Goal: Obtain resource: Download file/media

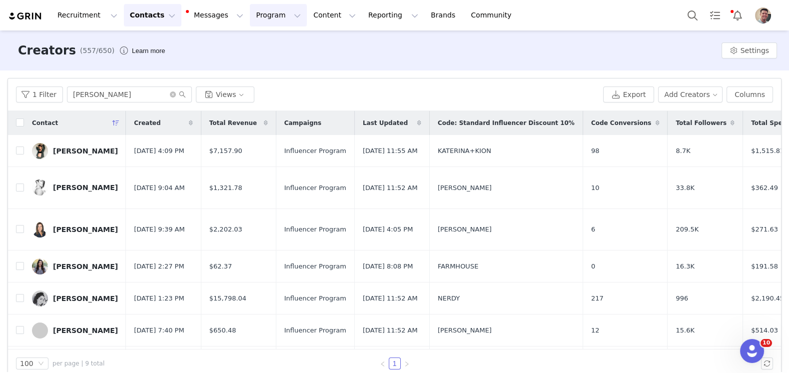
click at [270, 18] on button "Program Program" at bounding box center [278, 15] width 57 height 22
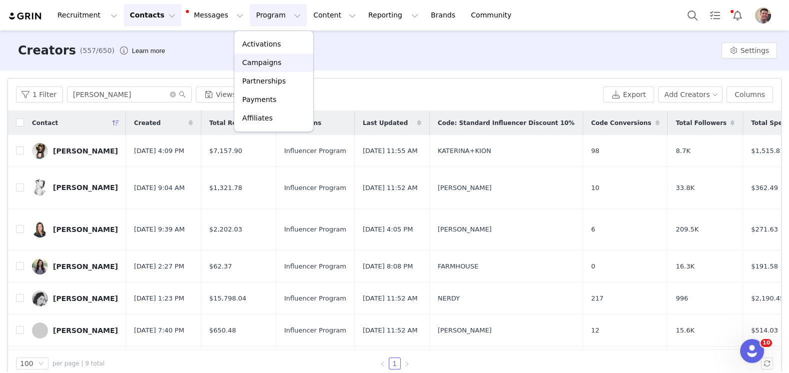
click at [265, 59] on p "Campaigns" at bounding box center [261, 62] width 39 height 10
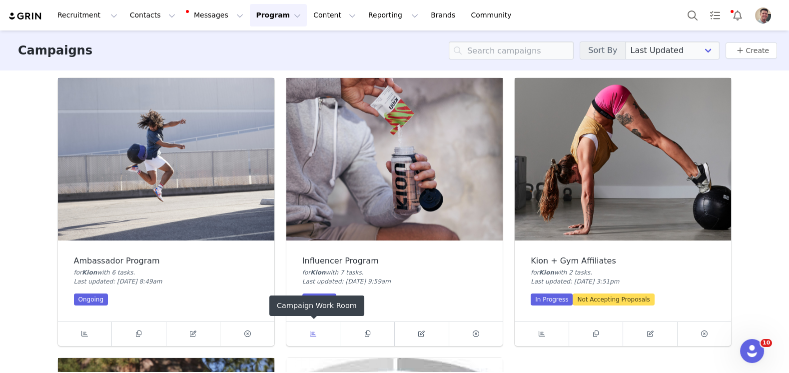
click at [311, 327] on link at bounding box center [313, 334] width 54 height 24
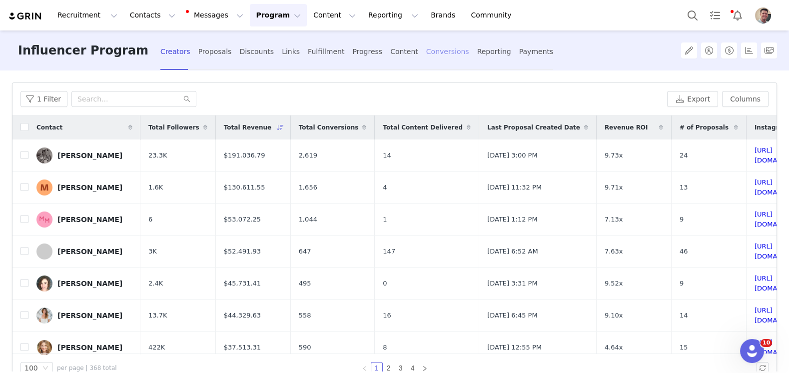
click at [426, 51] on div "Conversions" at bounding box center [447, 51] width 43 height 26
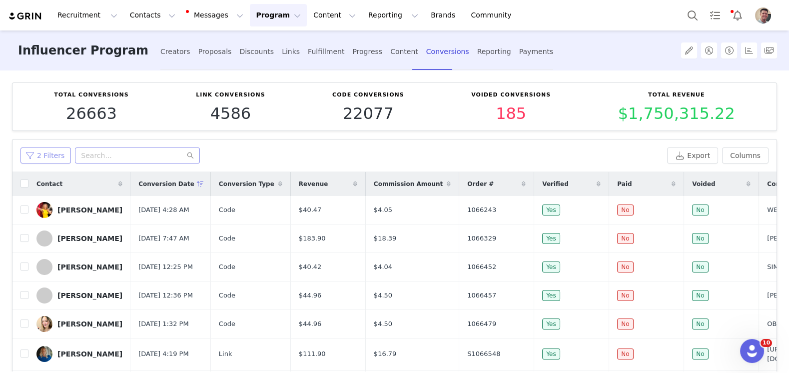
click at [47, 154] on button "2 Filters" at bounding box center [45, 155] width 50 height 16
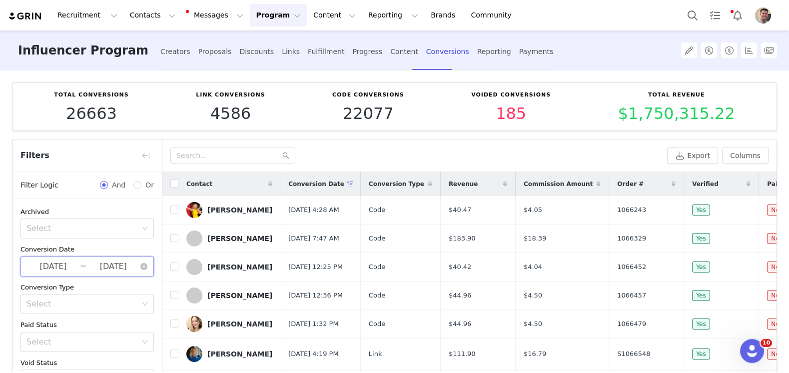
click at [80, 262] on span "[DATE] ~ [DATE]" at bounding box center [86, 266] width 133 height 20
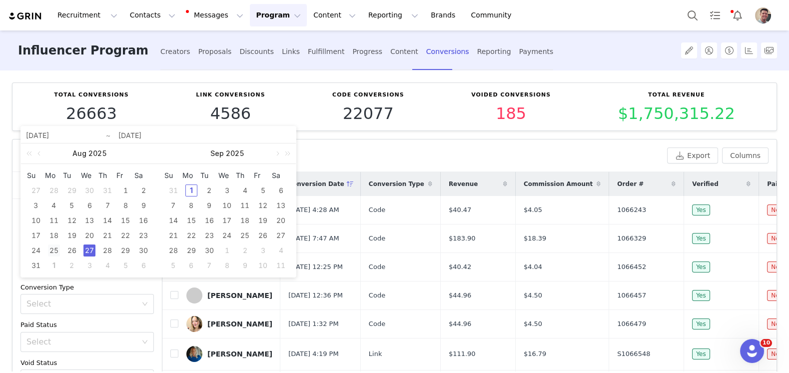
click at [54, 248] on div "25" at bounding box center [54, 250] width 12 height 12
click at [38, 265] on div "31" at bounding box center [36, 265] width 12 height 12
type input "[DATE]"
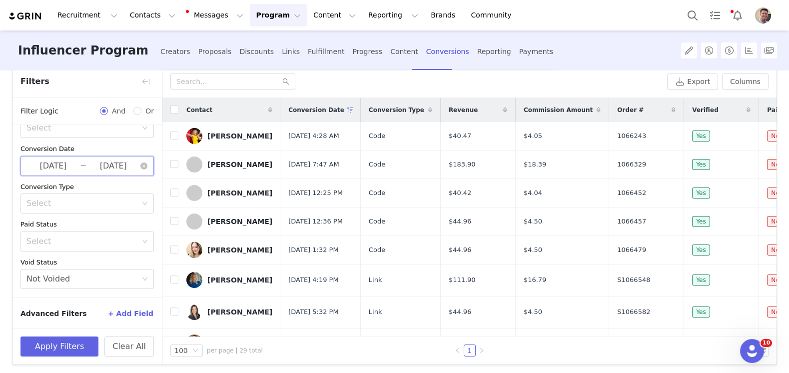
scroll to position [78, 0]
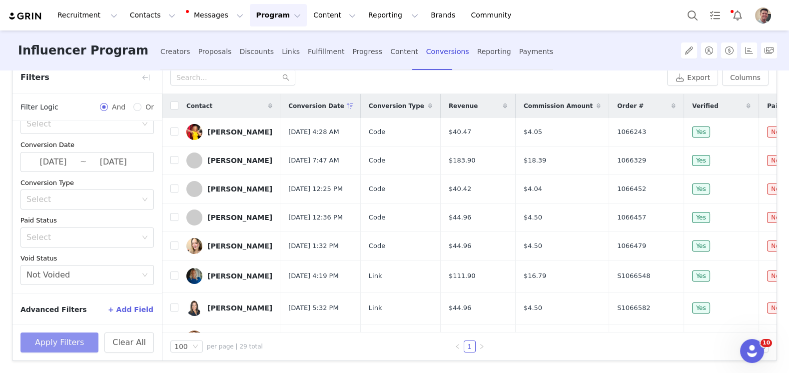
click at [71, 333] on button "Apply Filters" at bounding box center [59, 342] width 78 height 20
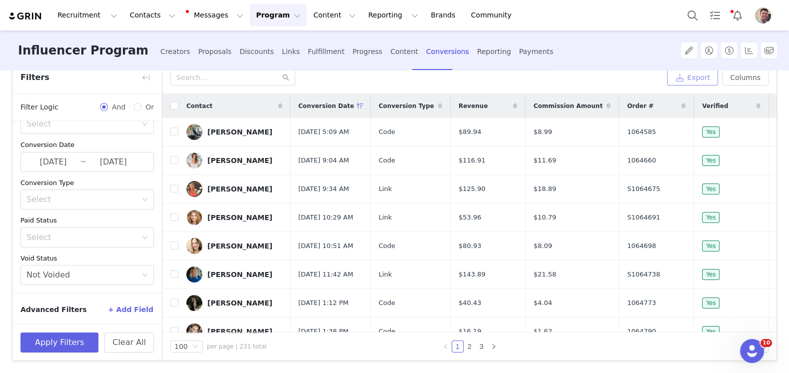
click at [694, 79] on button "Export" at bounding box center [692, 77] width 51 height 16
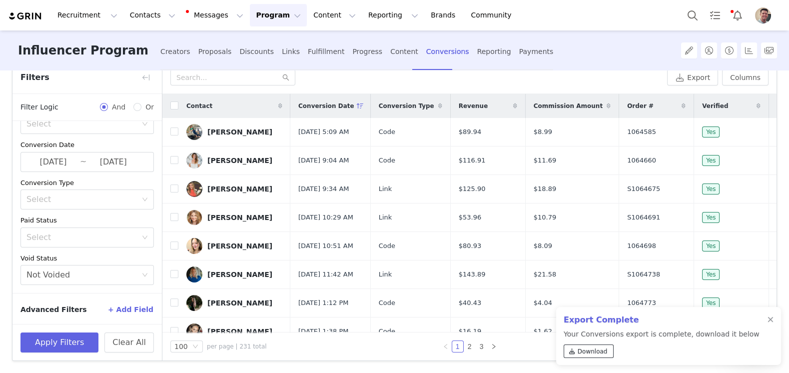
click at [579, 347] on span "Download" at bounding box center [593, 351] width 30 height 9
click at [275, 17] on button "Program Program" at bounding box center [278, 15] width 57 height 22
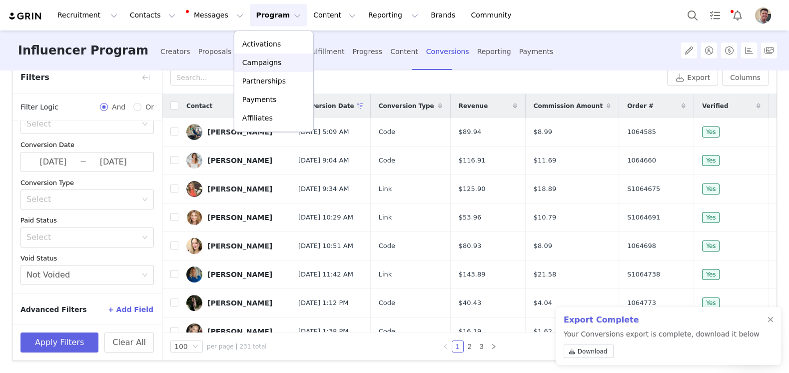
click at [274, 58] on p "Campaigns" at bounding box center [261, 62] width 39 height 10
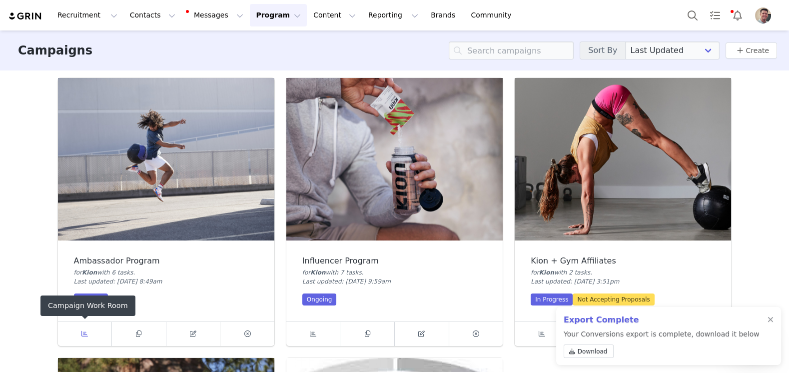
click at [92, 328] on link at bounding box center [85, 334] width 54 height 24
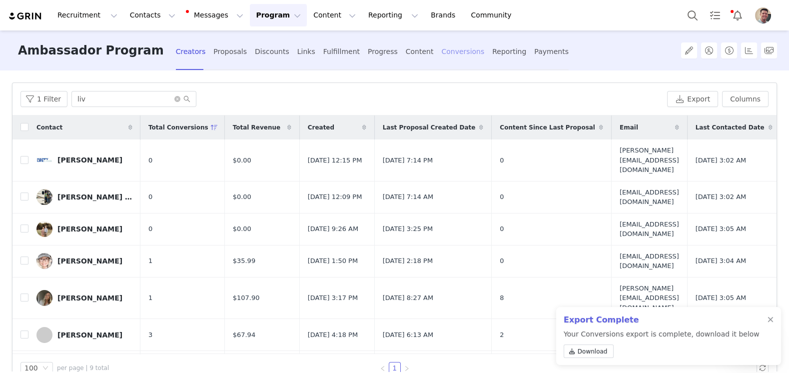
click at [441, 52] on div "Conversions" at bounding box center [462, 51] width 43 height 26
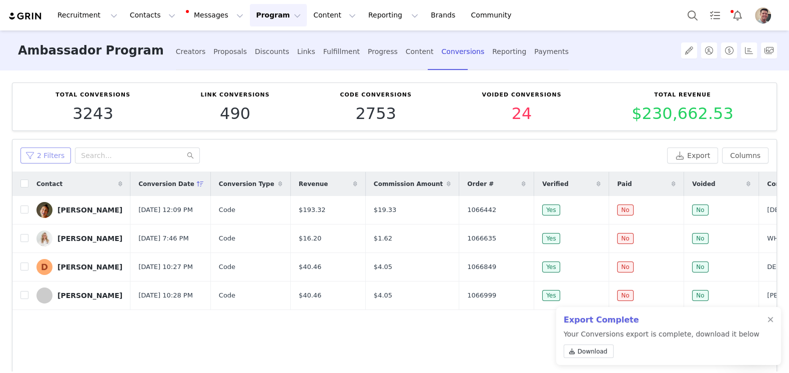
click at [54, 153] on button "2 Filters" at bounding box center [45, 155] width 50 height 16
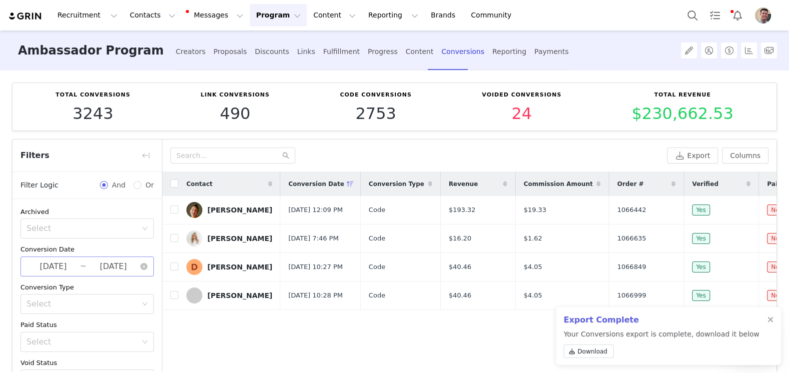
click at [88, 264] on input "[DATE]" at bounding box center [112, 266] width 53 height 13
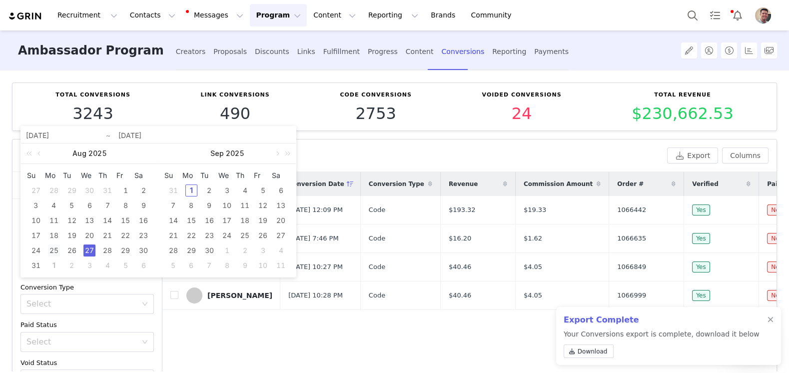
click at [53, 248] on div "25" at bounding box center [54, 250] width 12 height 12
click at [39, 264] on div "31" at bounding box center [36, 265] width 12 height 12
type input "[DATE]"
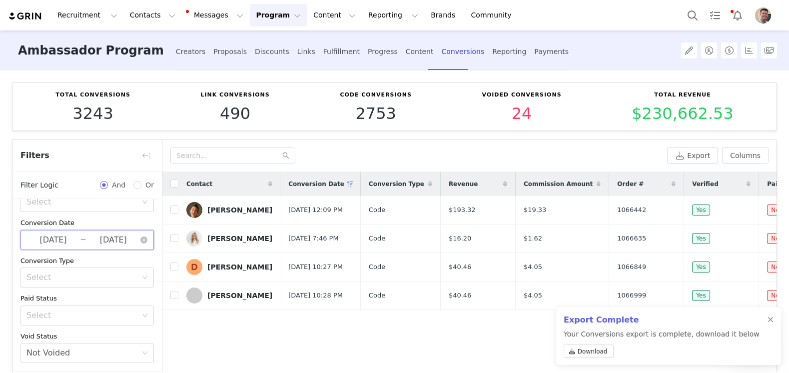
scroll to position [78, 0]
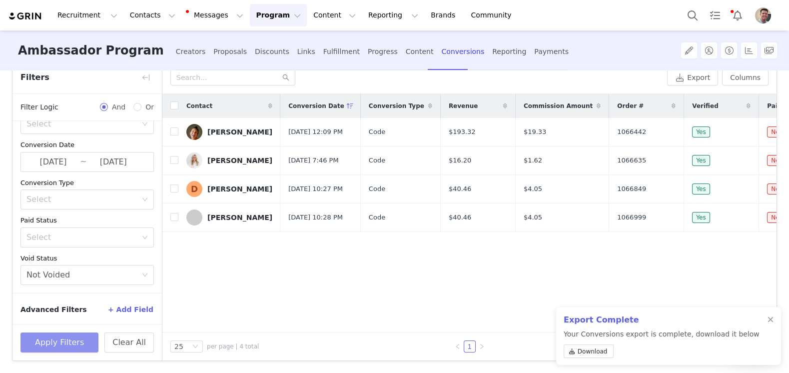
click at [71, 338] on button "Apply Filters" at bounding box center [59, 342] width 78 height 20
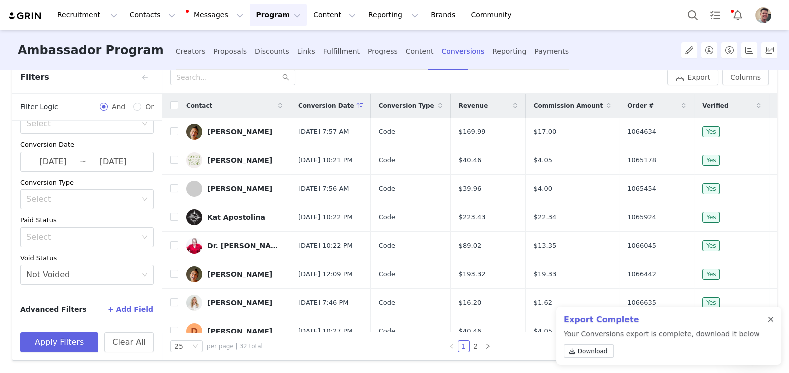
click at [772, 318] on div at bounding box center [770, 320] width 6 height 8
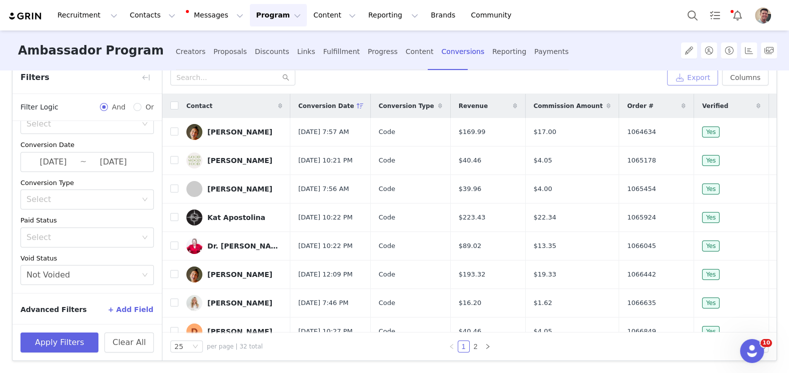
click at [693, 79] on button "Export" at bounding box center [692, 77] width 51 height 16
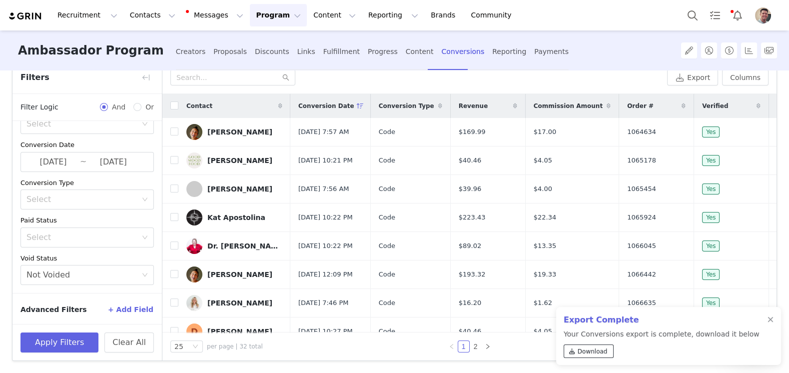
click at [592, 352] on span "Download" at bounding box center [593, 351] width 30 height 9
